Goal: Check status: Check status

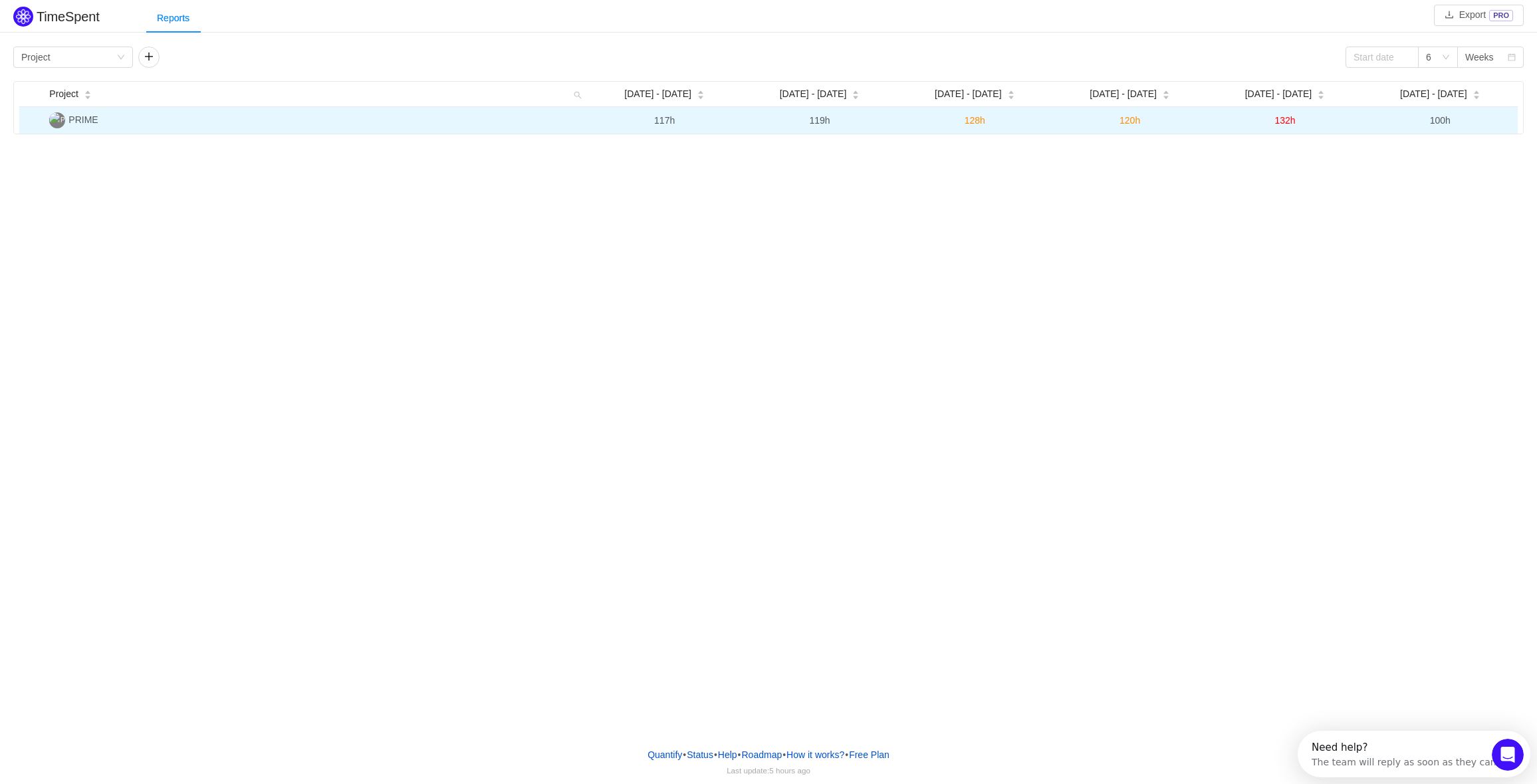
click at [88, 119] on span "PRIME" at bounding box center [83, 119] width 29 height 11
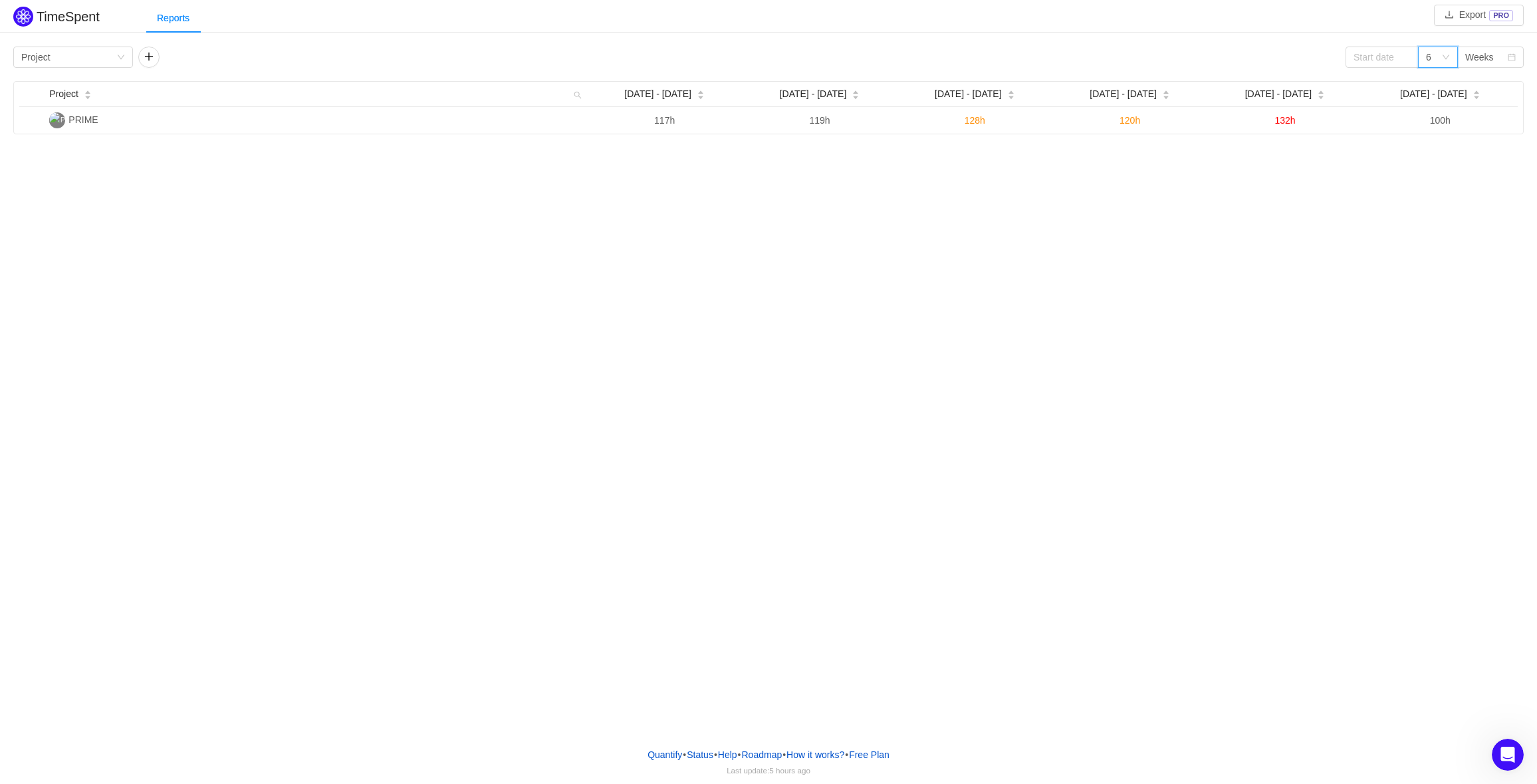
click at [1446, 53] on icon "icon: down" at bounding box center [1446, 56] width 8 height 8
click at [1432, 106] on li "6" at bounding box center [1438, 104] width 40 height 21
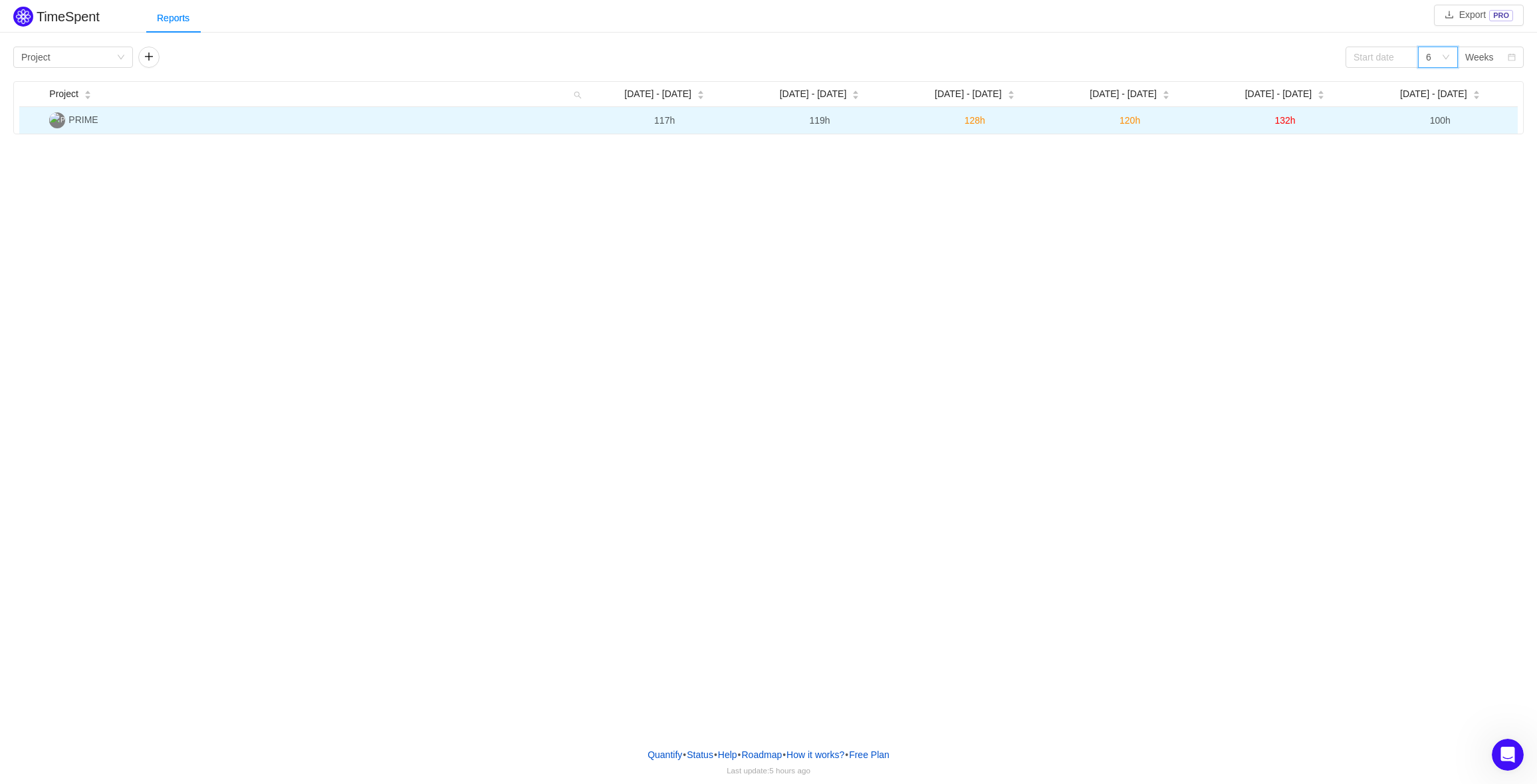
click at [663, 119] on span "117h" at bounding box center [665, 120] width 20 height 11
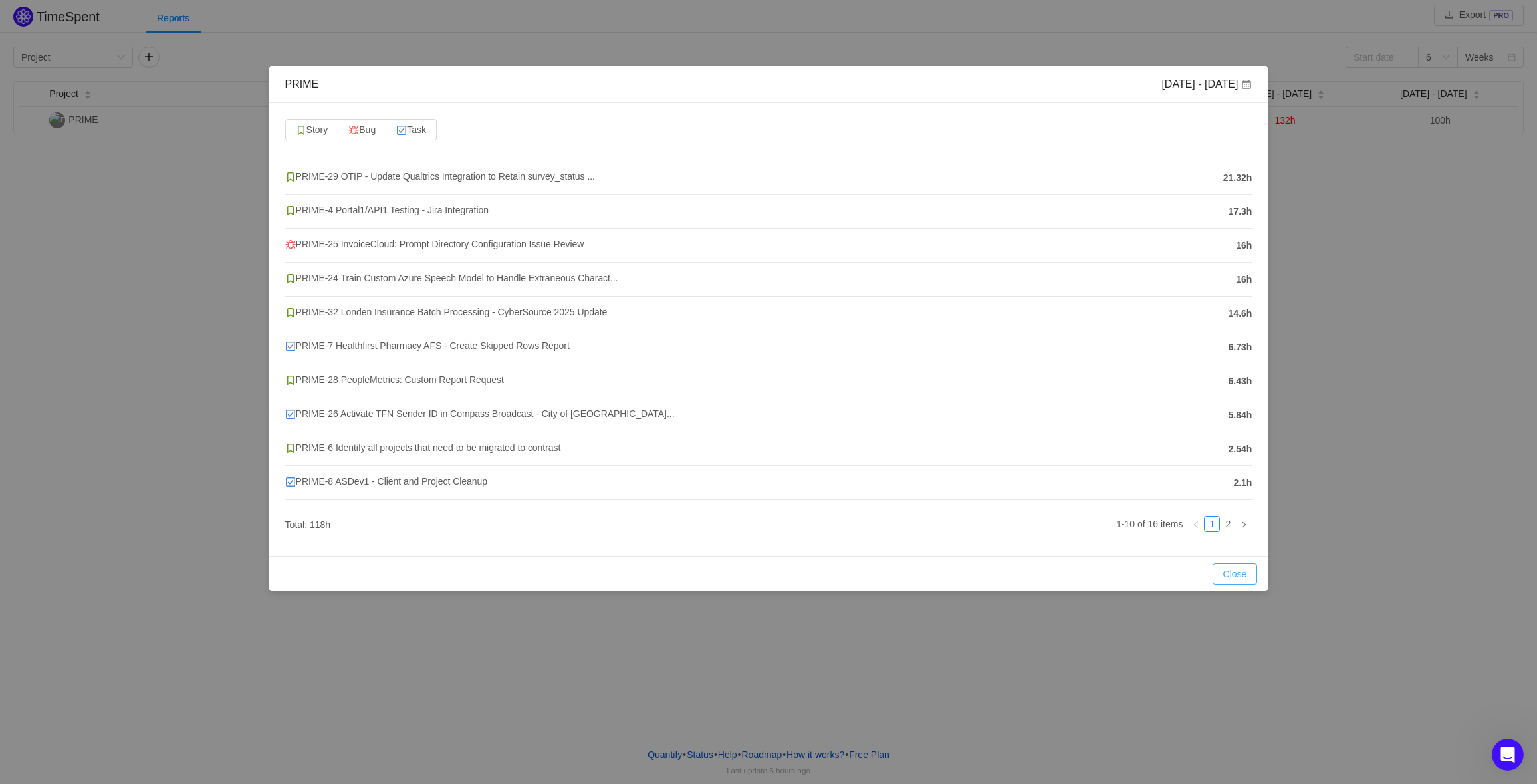
click at [1230, 577] on button "Close" at bounding box center [1235, 573] width 45 height 21
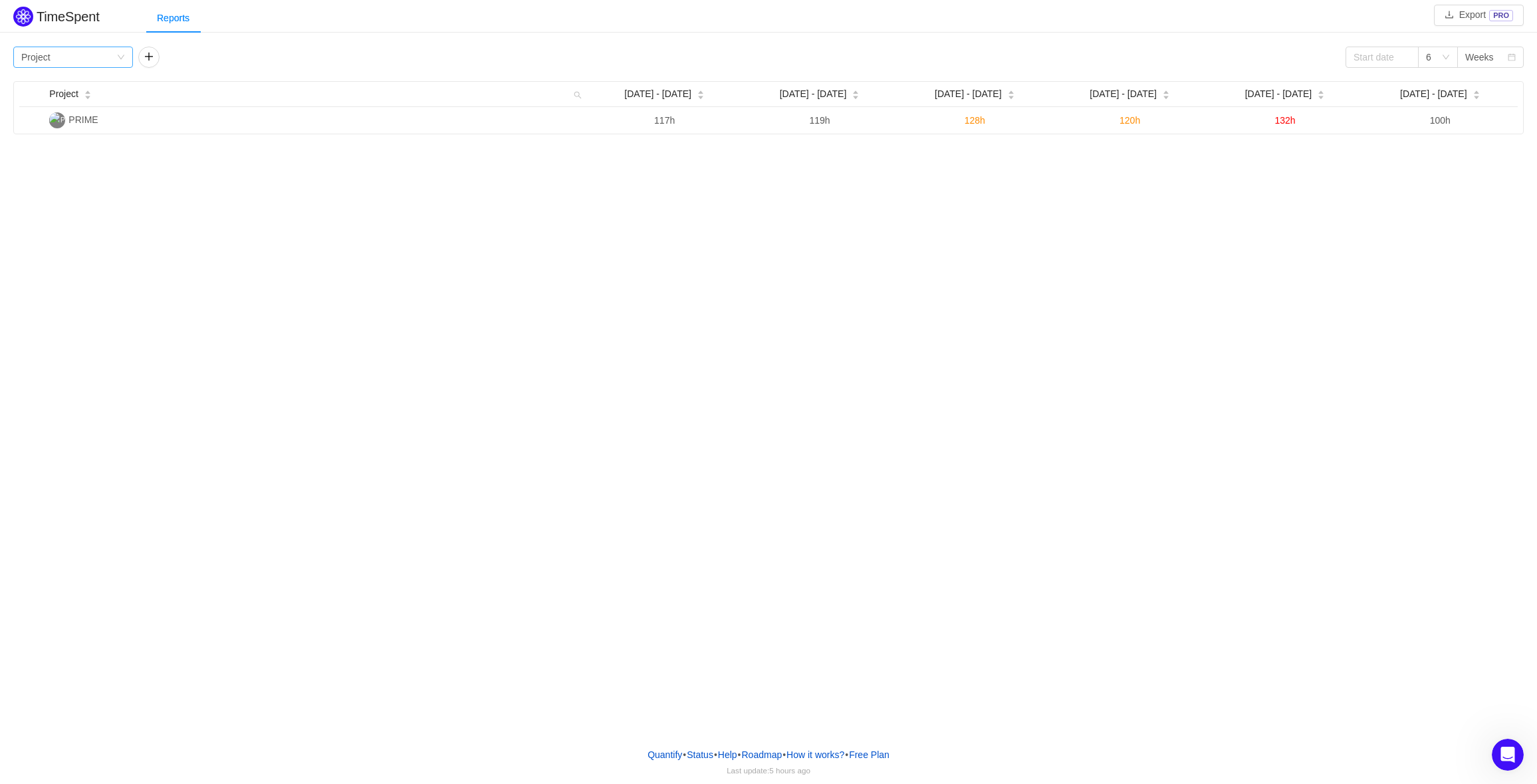
click at [121, 58] on icon "icon: down" at bounding box center [121, 56] width 8 height 8
click at [53, 106] on li "Team" at bounding box center [72, 104] width 119 height 21
click at [118, 57] on icon "icon: down" at bounding box center [121, 56] width 8 height 8
click at [38, 168] on li "Person" at bounding box center [72, 169] width 119 height 21
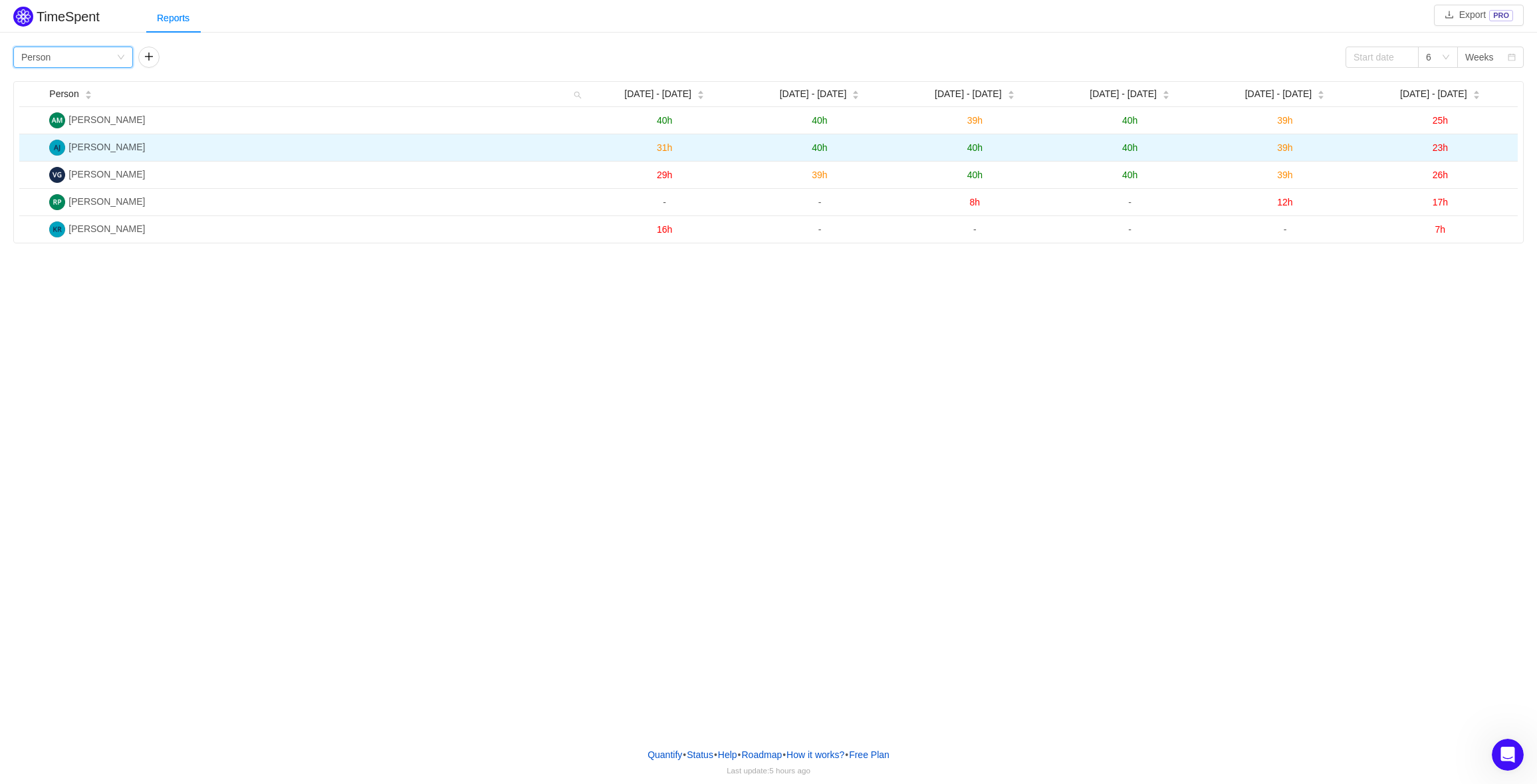
click at [974, 146] on span "40h" at bounding box center [974, 148] width 15 height 11
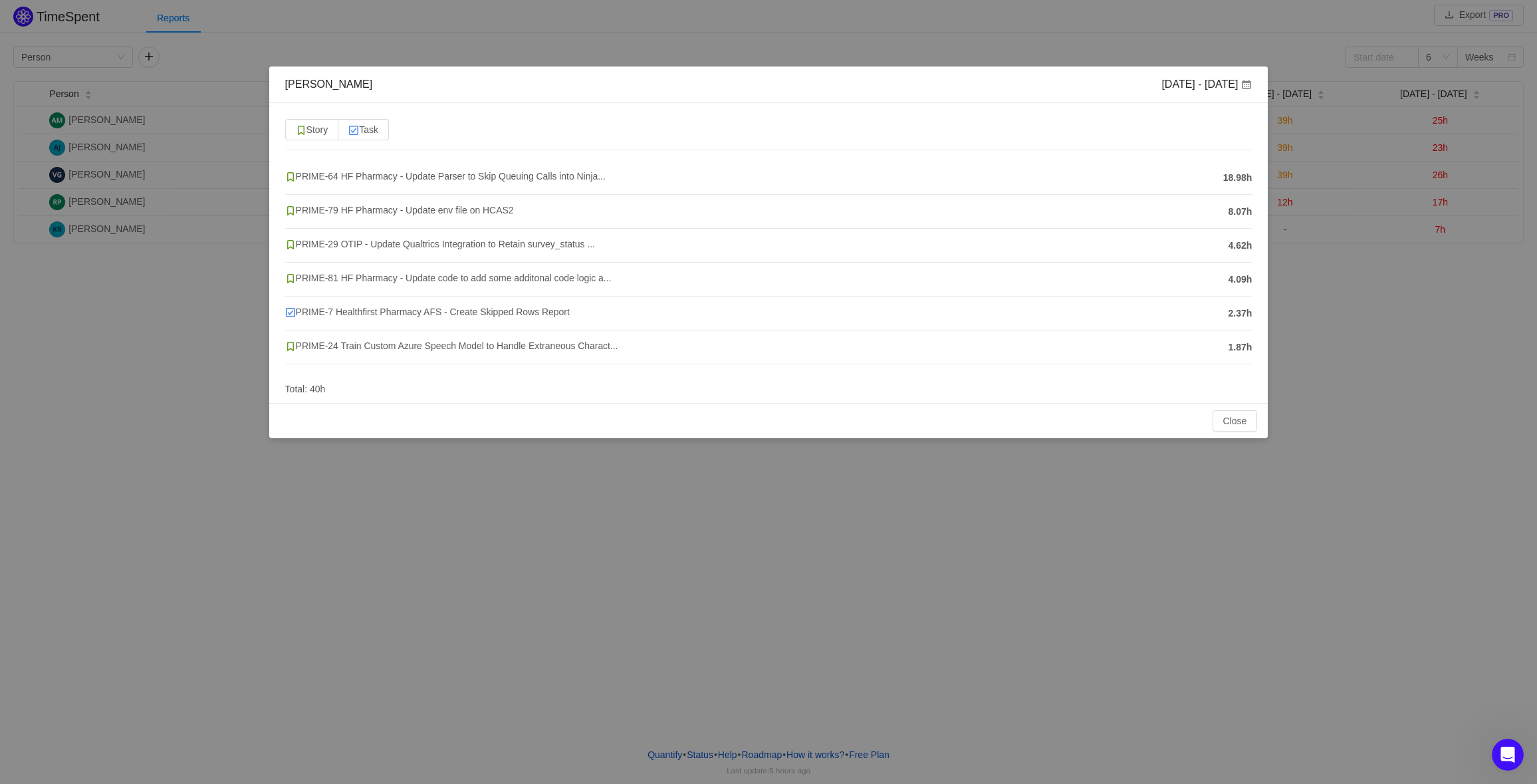
click at [1231, 212] on span "8.07h" at bounding box center [1240, 211] width 24 height 14
click at [327, 211] on span "PRIME-79 HF Pharmacy - Update env file on HCAS2" at bounding box center [400, 210] width 229 height 11
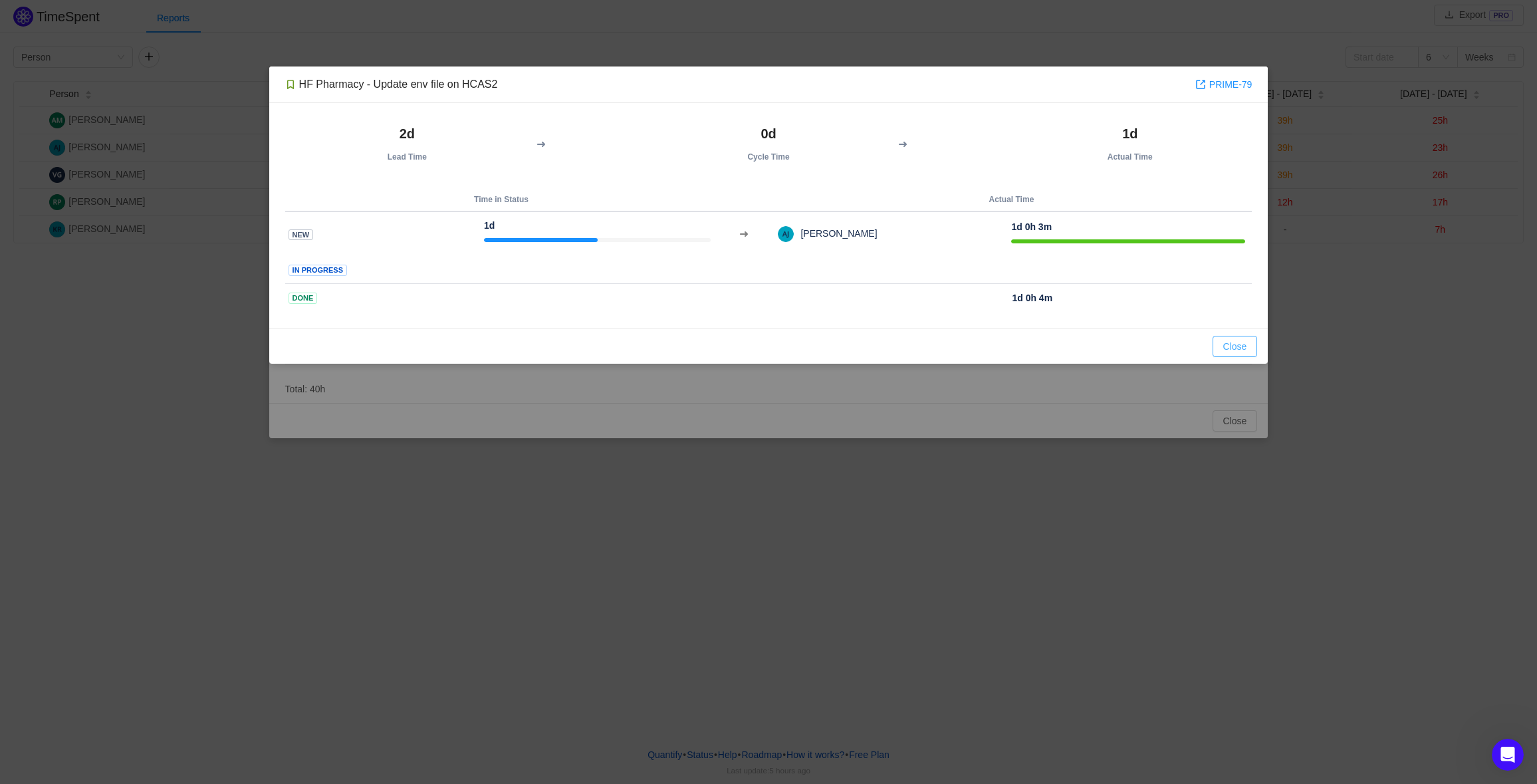
click at [1227, 347] on button "Close" at bounding box center [1235, 346] width 45 height 21
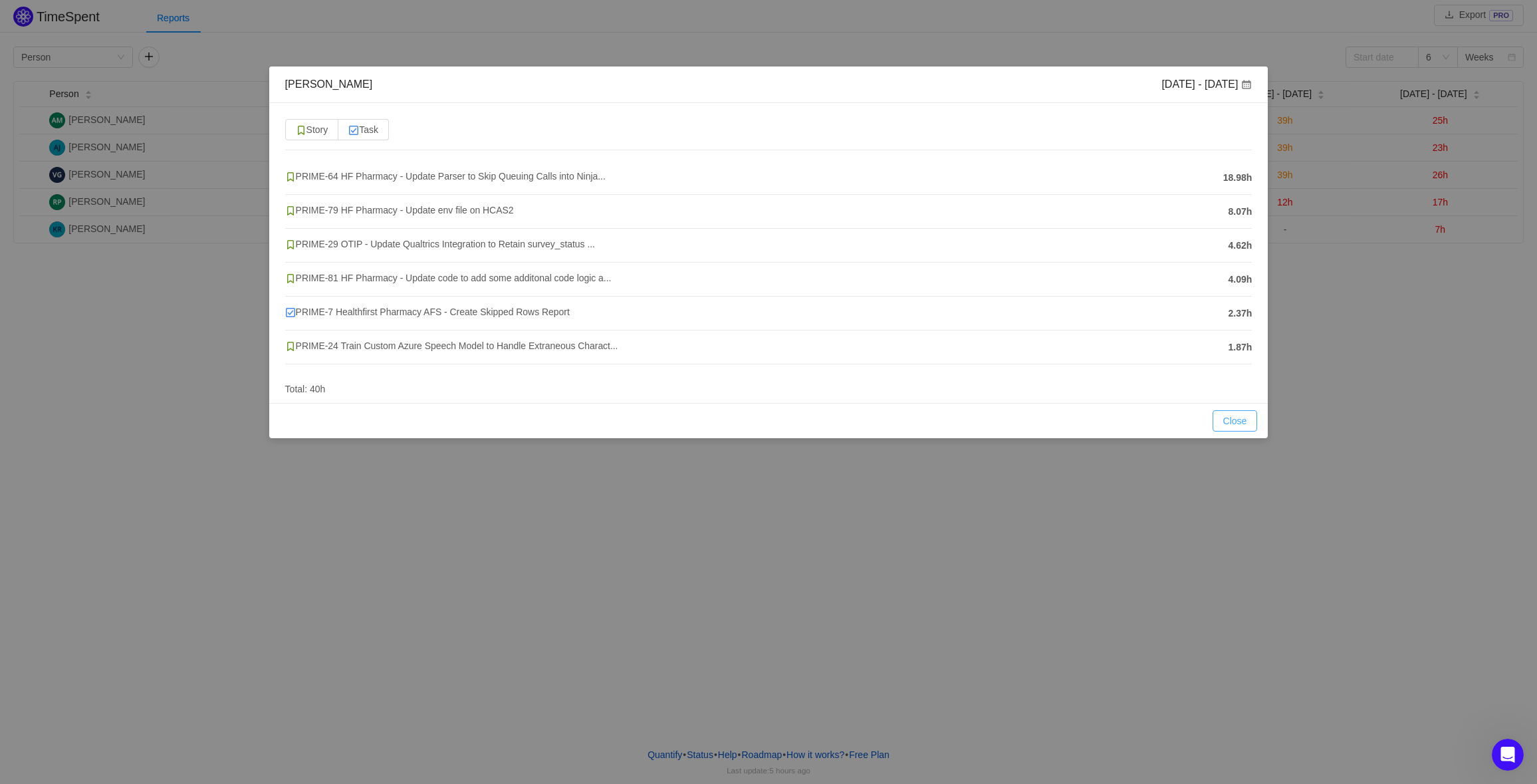
click at [1231, 420] on button "Close" at bounding box center [1235, 421] width 45 height 21
